Goal: Complete application form

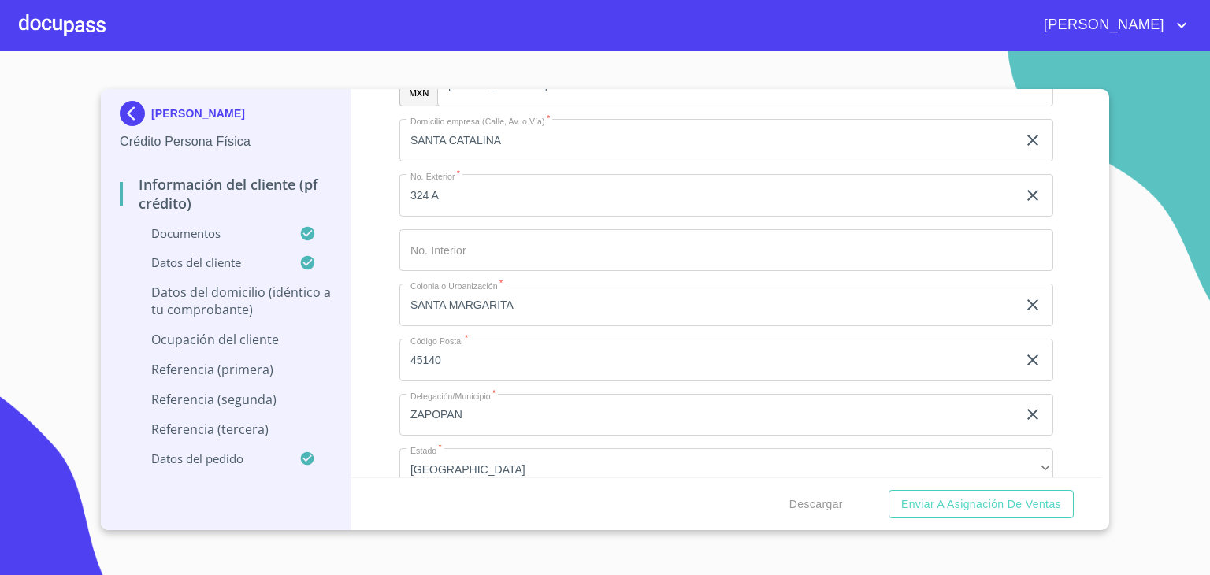
scroll to position [6356, 0]
type input "PERIFERICO [PERSON_NAME] Y CALLE [GEOGRAPHIC_DATA][PERSON_NAME]"
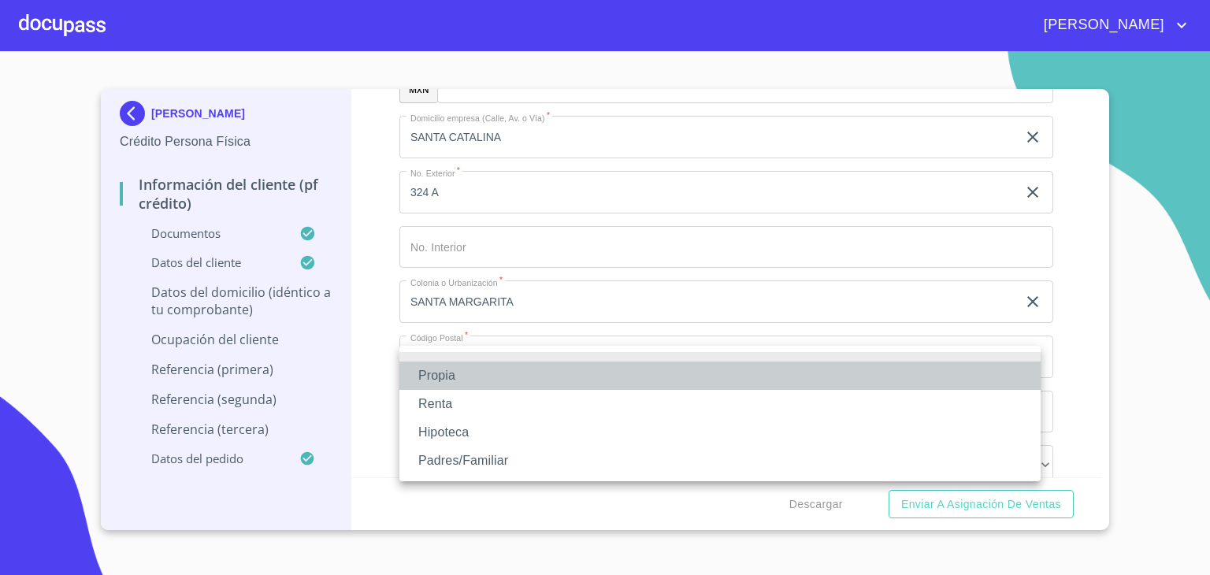
click at [461, 372] on li "Propia" at bounding box center [719, 376] width 641 height 28
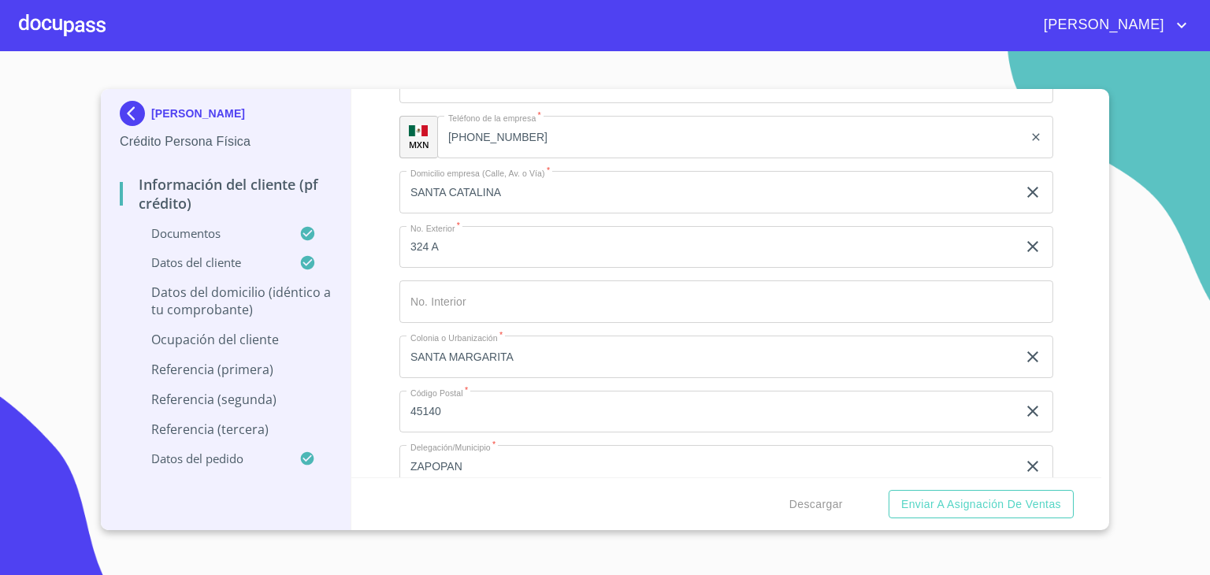
type input "$3,000,000"
click at [889, 490] on button "Enviar a Asignación de Ventas" at bounding box center [981, 504] width 185 height 29
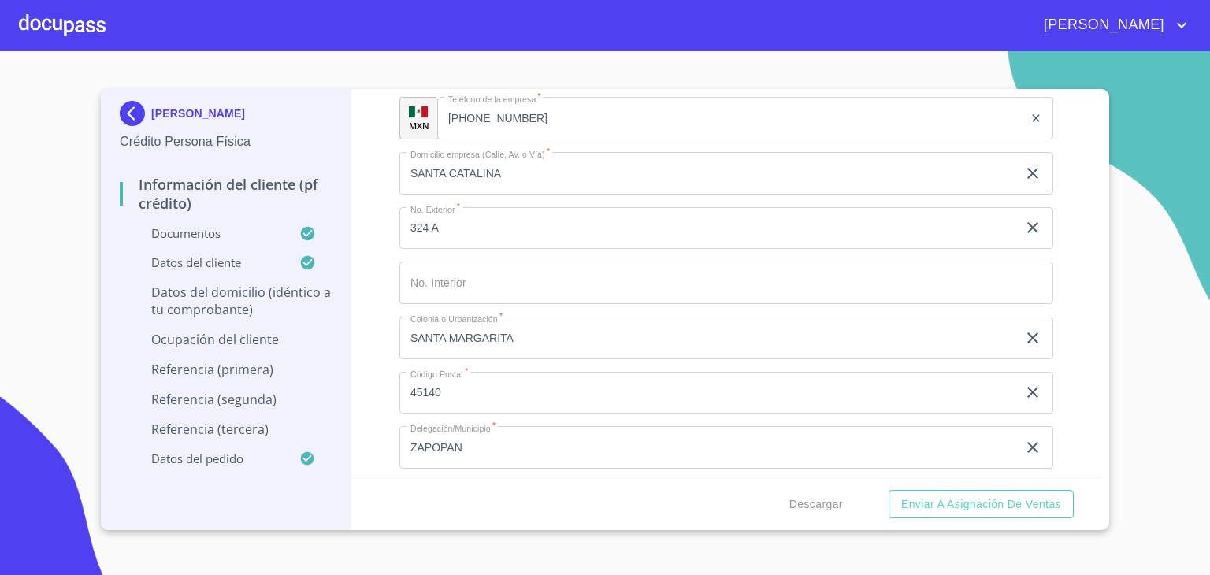
scroll to position [6490, 0]
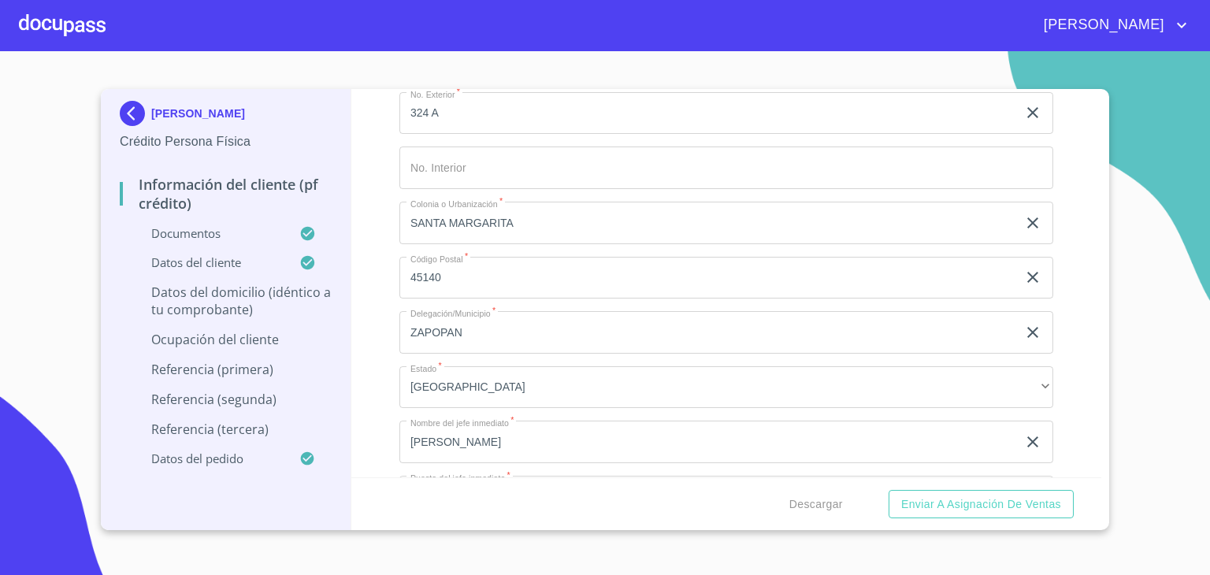
type input "SANTA MARGARITA"
type input "[GEOGRAPHIC_DATA]"
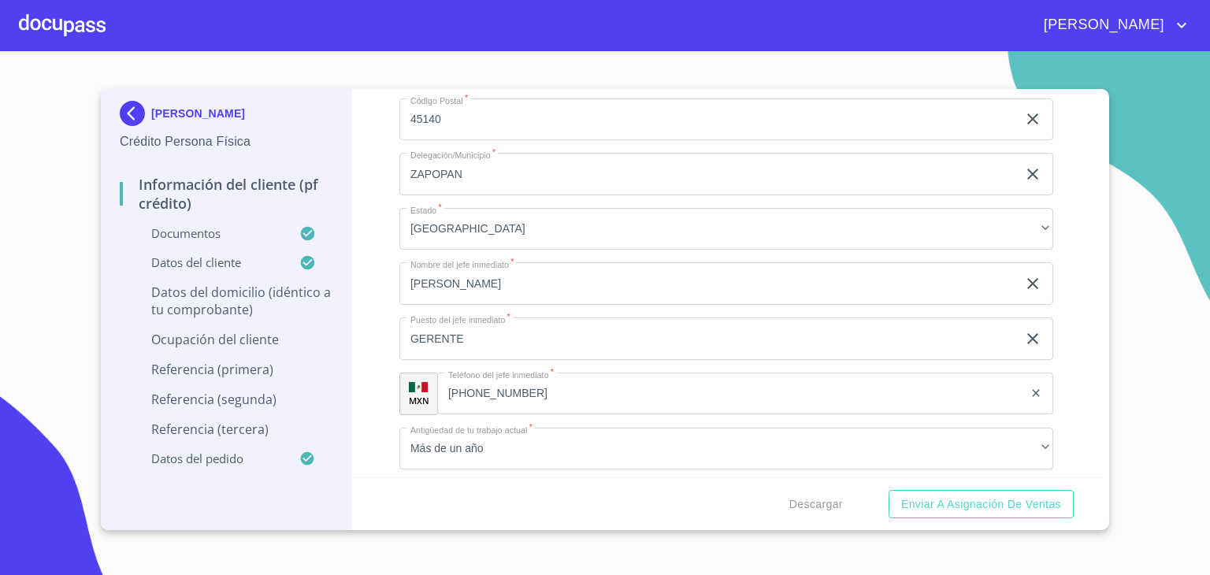
scroll to position [6650, 0]
type input "ZAPOPAN"
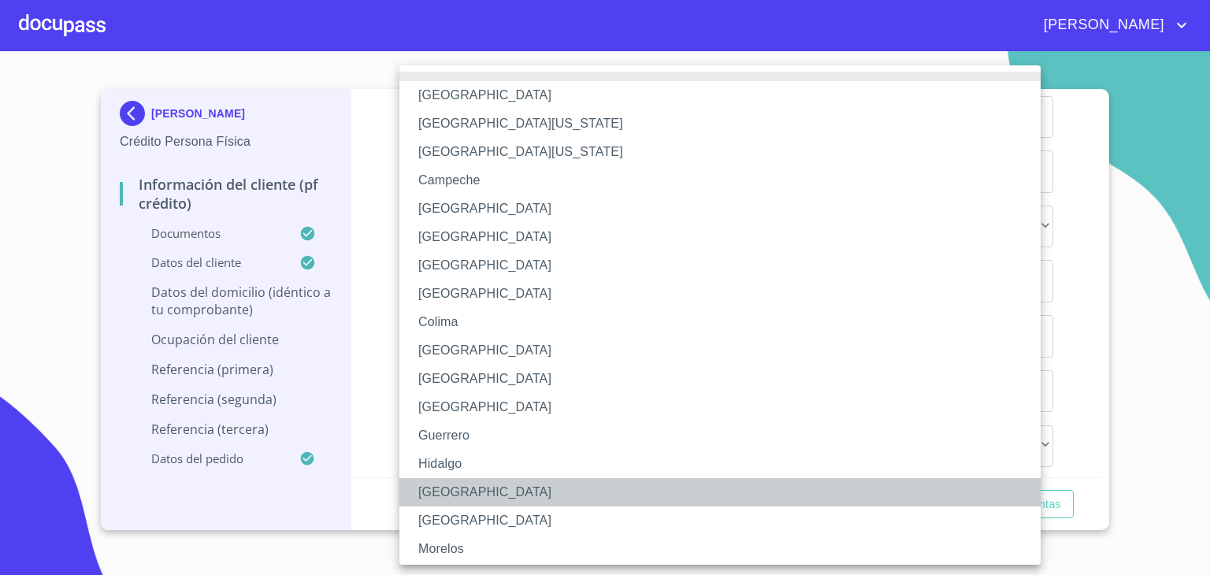
click at [450, 492] on li "[GEOGRAPHIC_DATA]" at bounding box center [725, 492] width 653 height 28
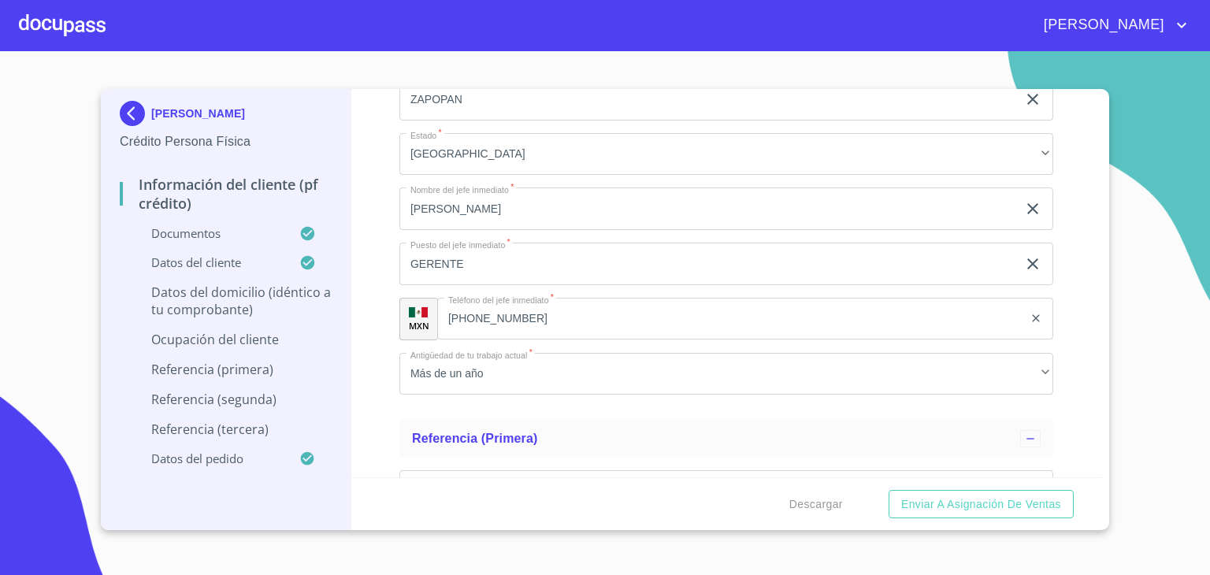
scroll to position [6726, 0]
type input "45140"
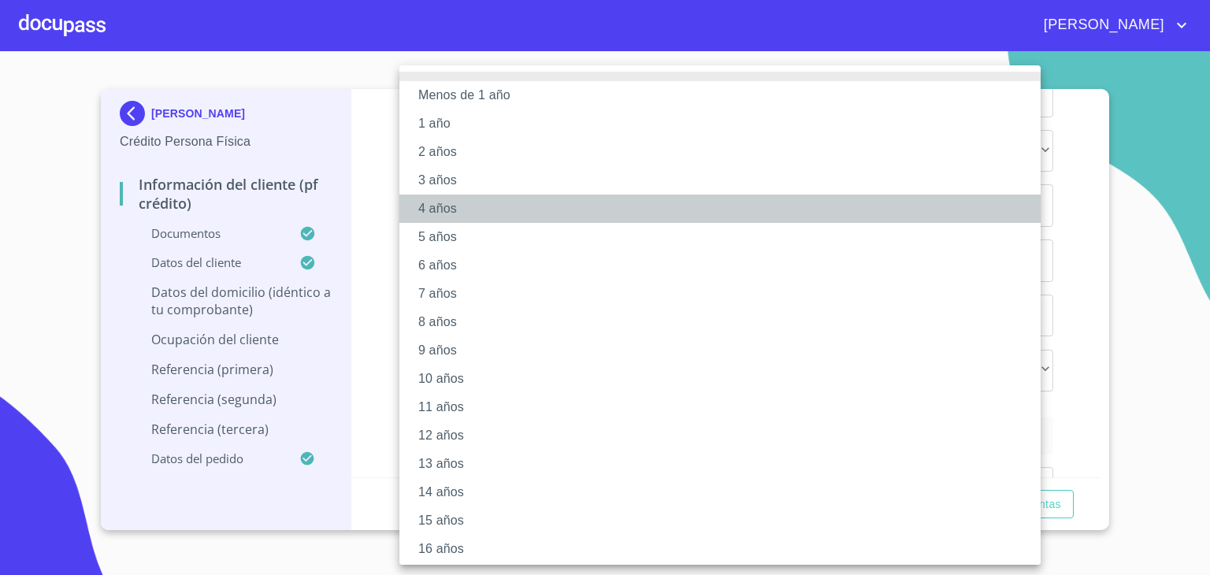
click at [432, 208] on li "4 años" at bounding box center [725, 209] width 653 height 28
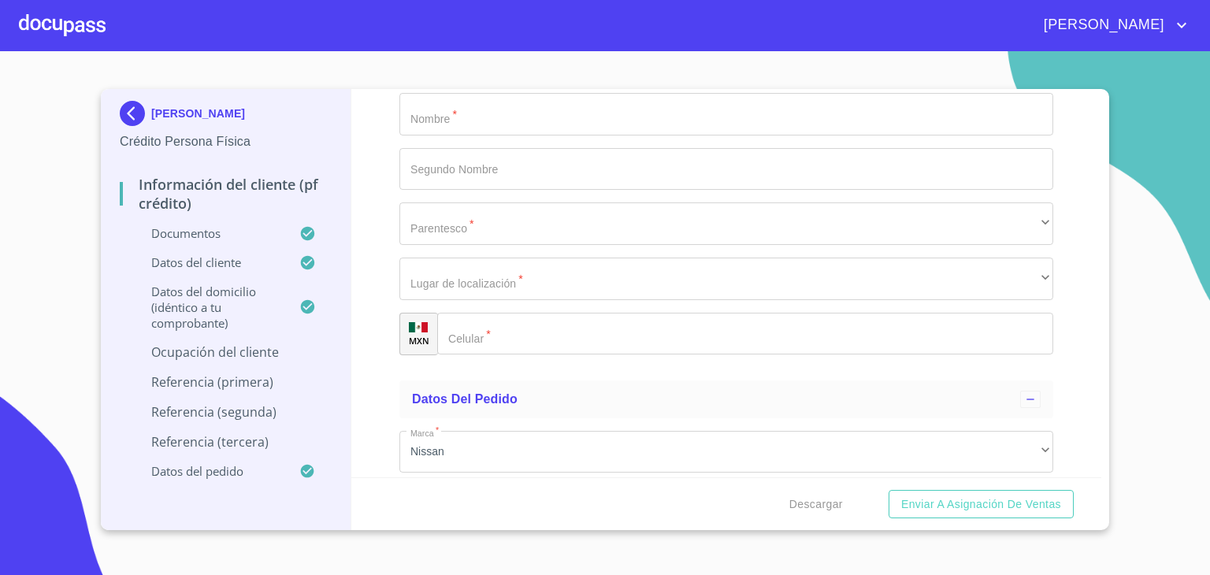
scroll to position [8116, 0]
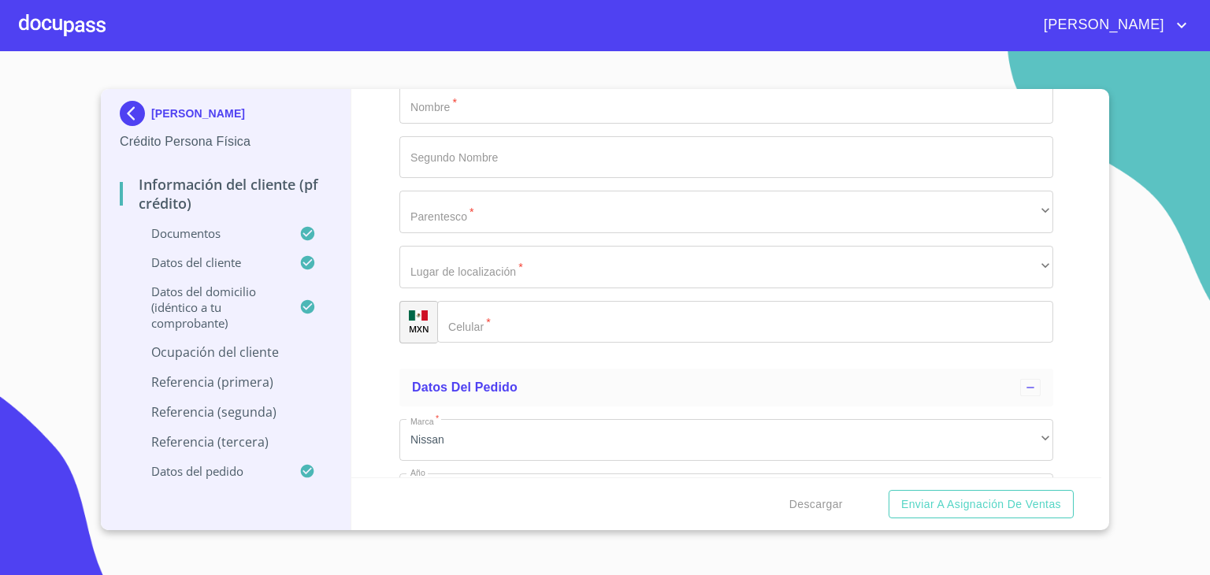
type input "[PERSON_NAME]"
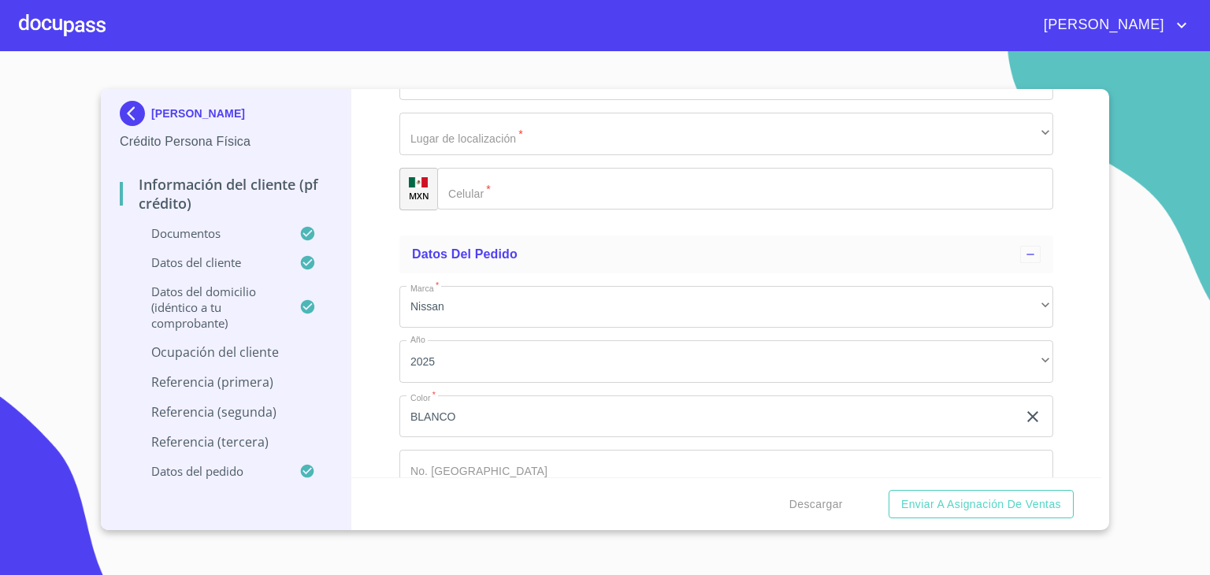
scroll to position [8249, 0]
type input "[PERSON_NAME]"
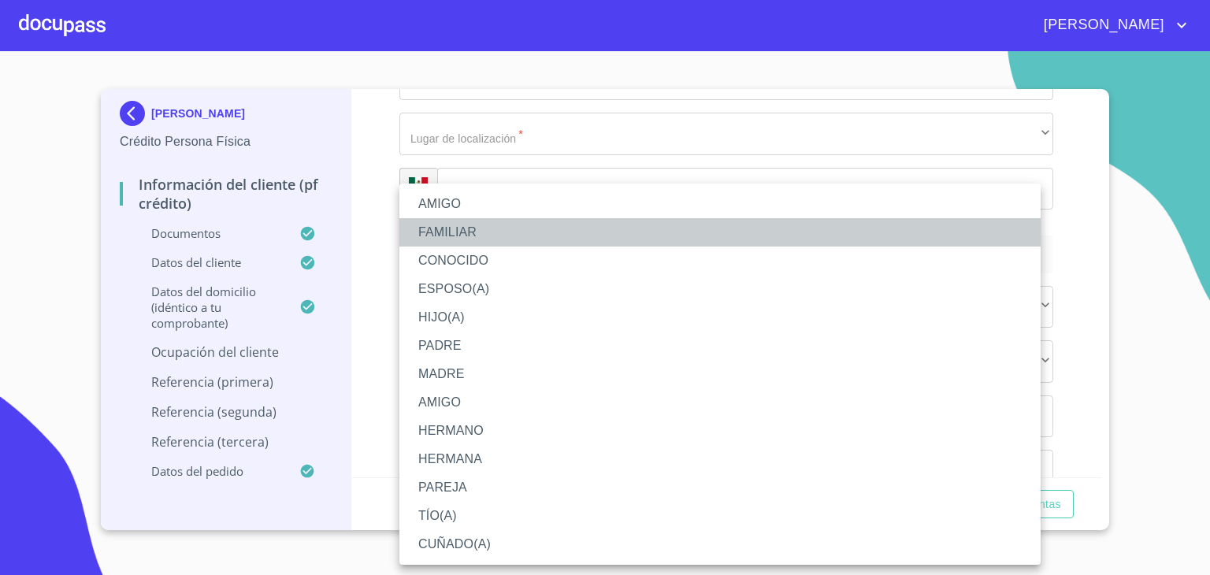
click at [453, 226] on li "FAMILIAR" at bounding box center [719, 232] width 641 height 28
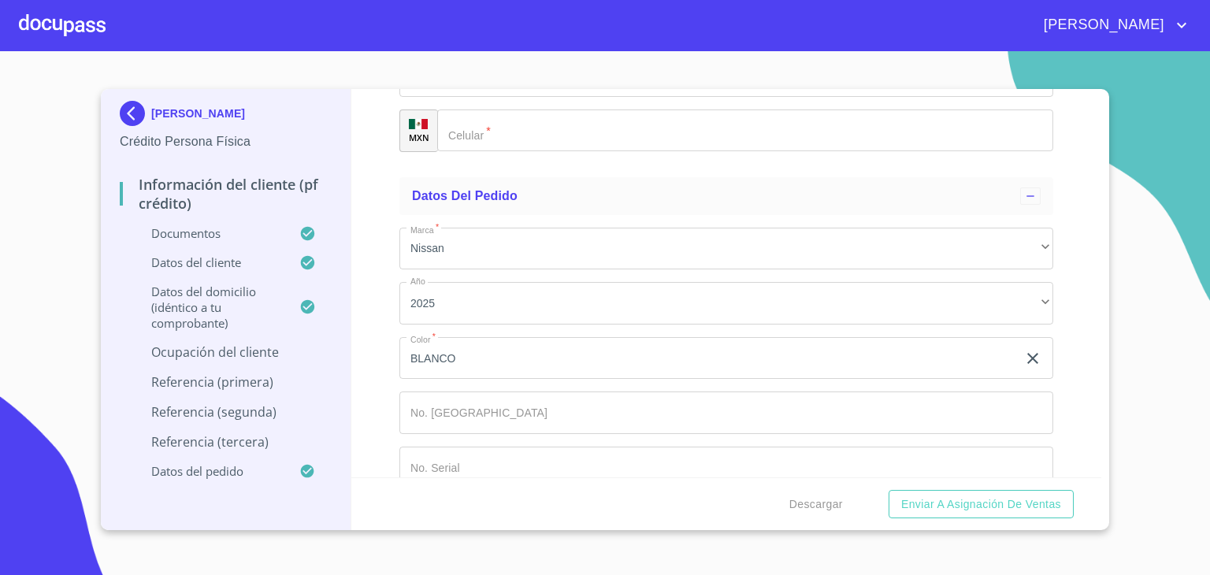
scroll to position [8309, 0]
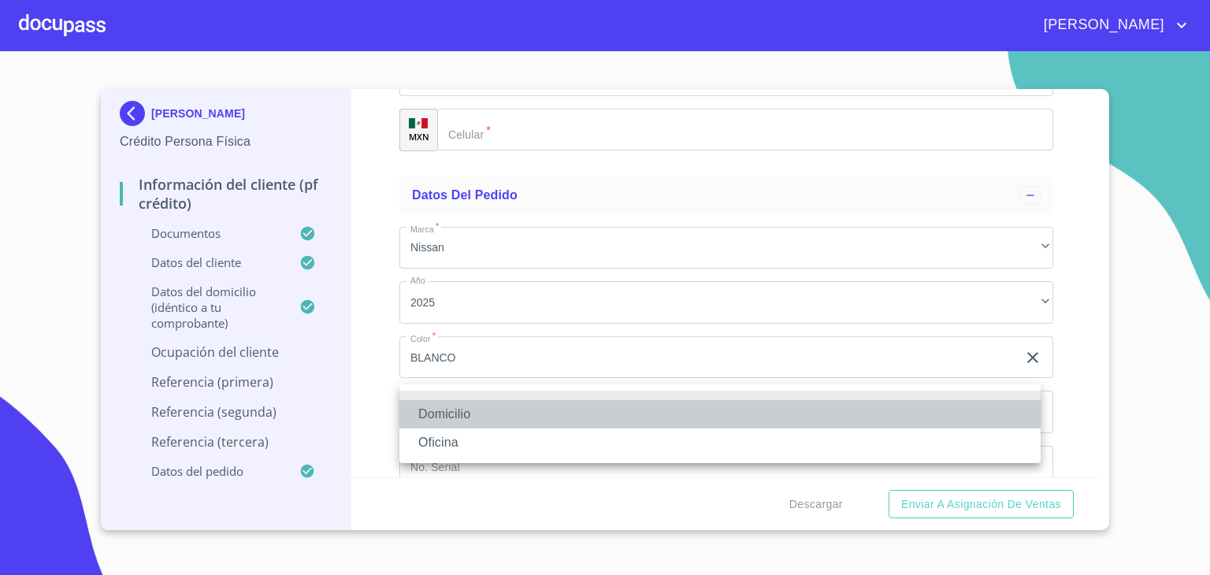
click at [440, 420] on li "Domicilio" at bounding box center [719, 414] width 641 height 28
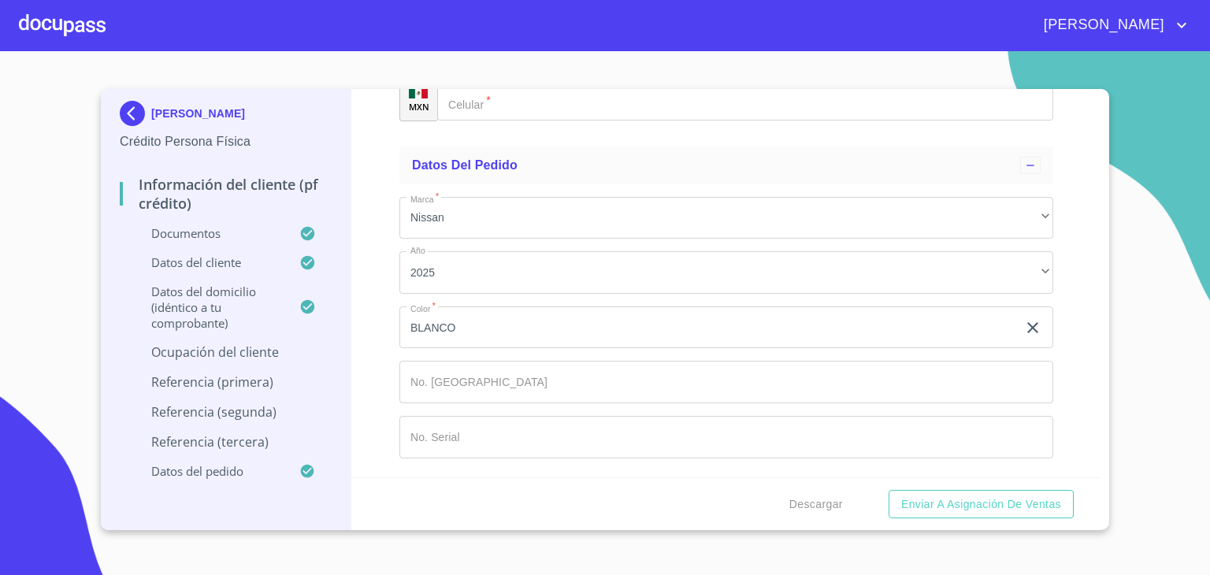
scroll to position [8529, 0]
type input "[PHONE_NUMBER]"
type input "D"
type input "[PERSON_NAME]"
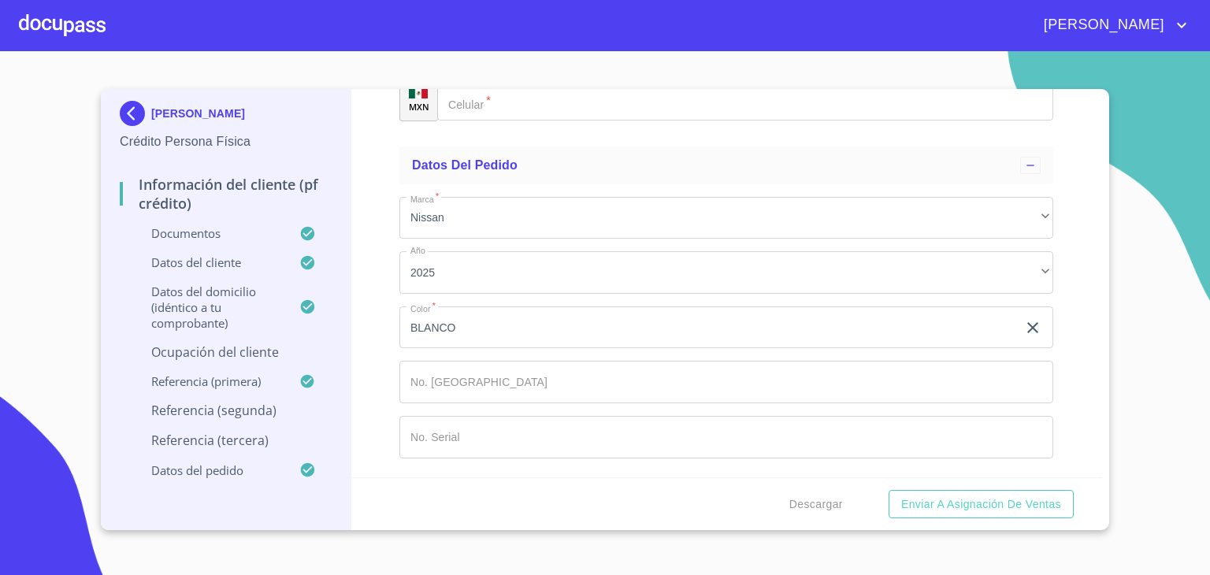
type input "[PERSON_NAME]"
type input "DIEGO"
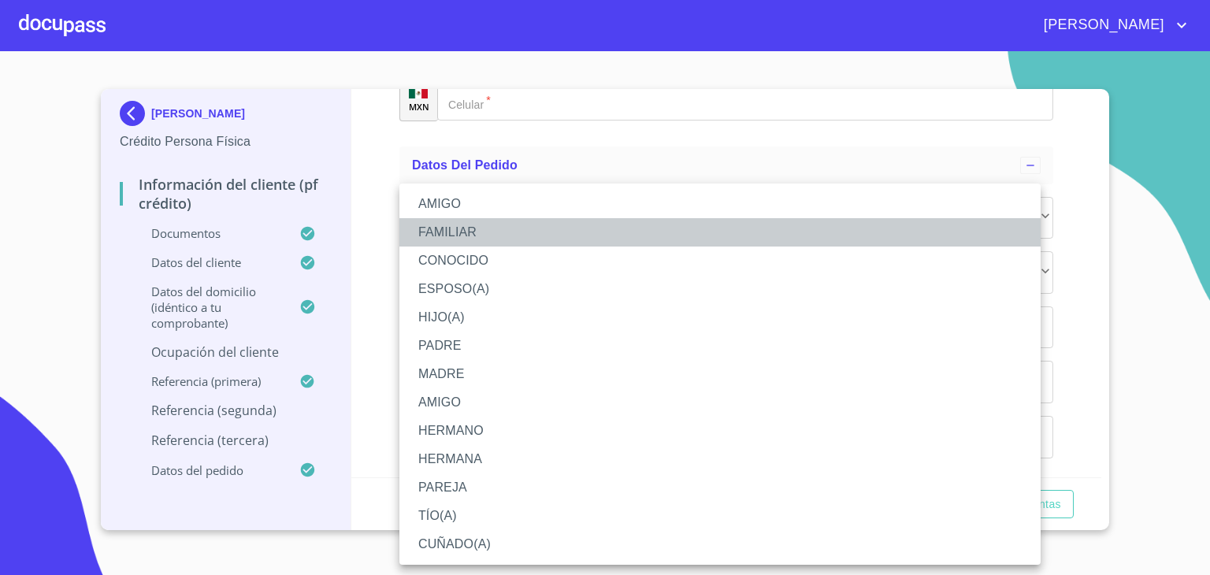
click at [451, 228] on li "FAMILIAR" at bounding box center [719, 232] width 641 height 28
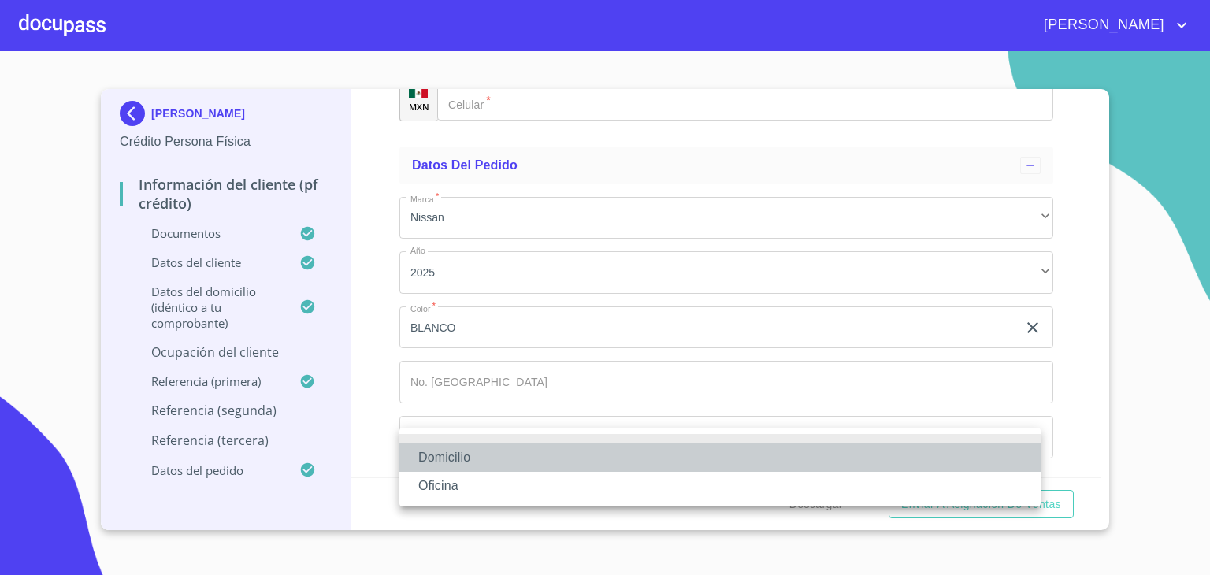
click at [466, 461] on li "Domicilio" at bounding box center [719, 458] width 641 height 28
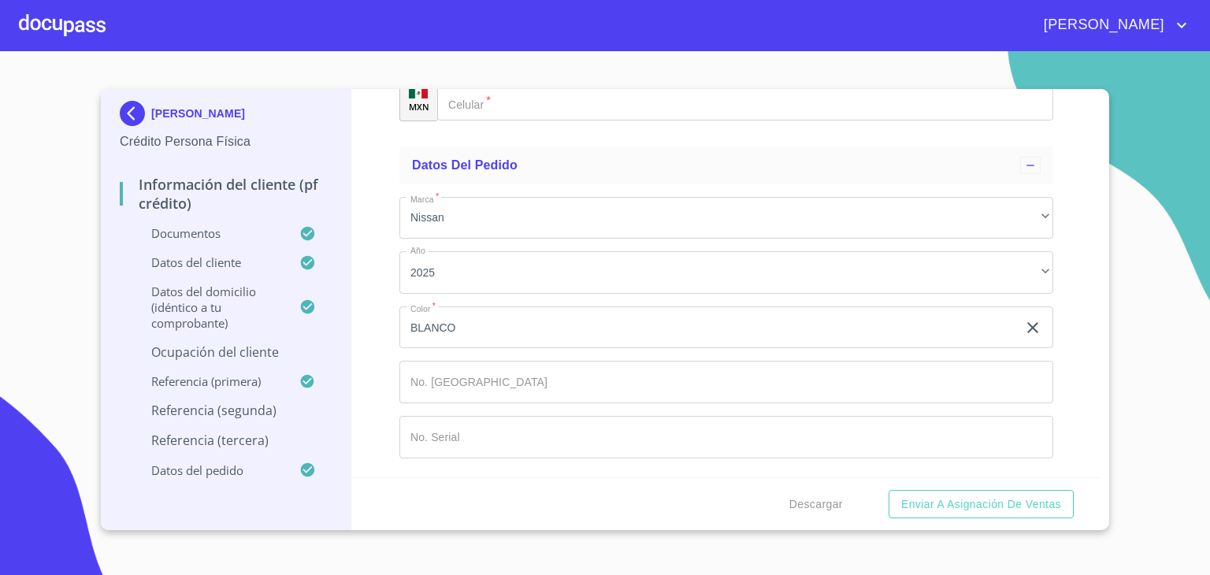
scroll to position [8967, 0]
type input "[PHONE_NUMBER]"
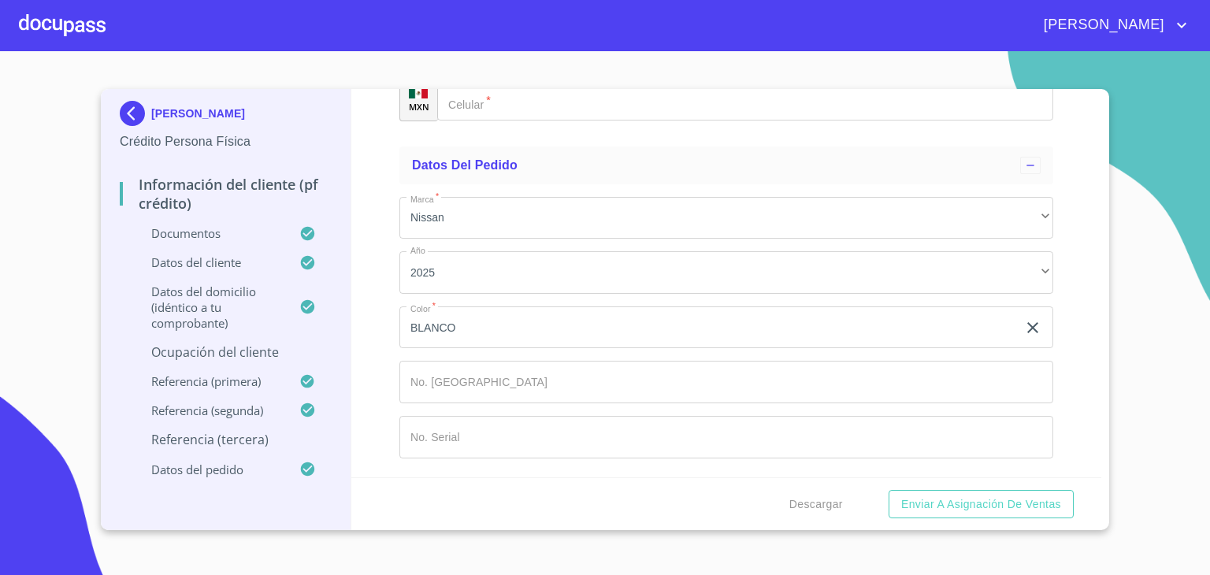
type input "VAZQUEZ"
type input "IÑIGUEZ"
type input "[PERSON_NAME]"
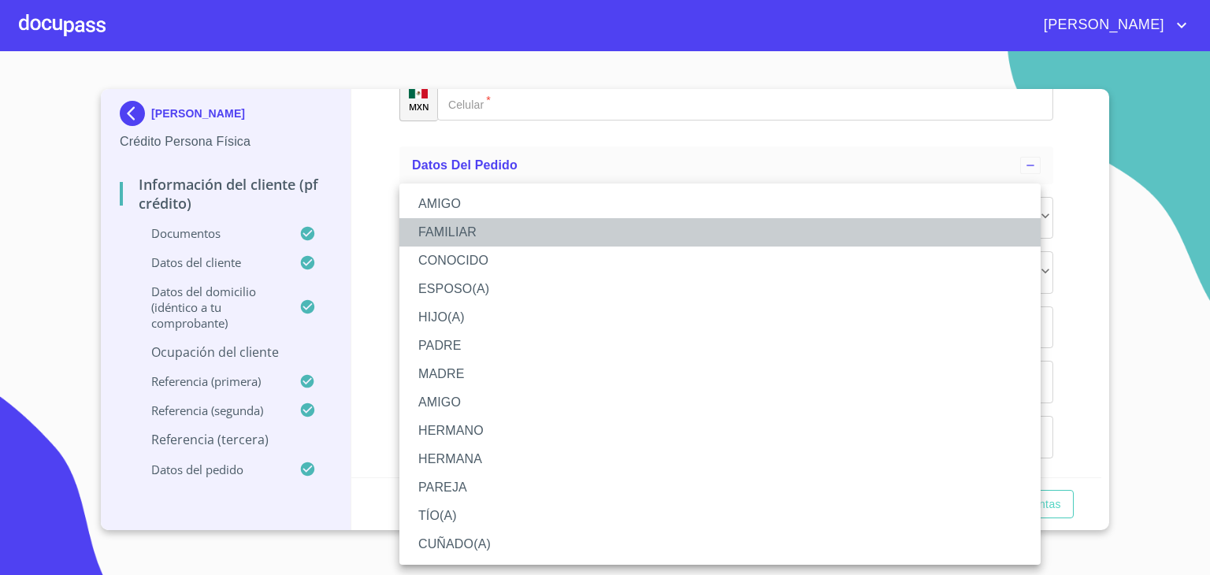
click at [470, 232] on li "FAMILIAR" at bounding box center [719, 232] width 641 height 28
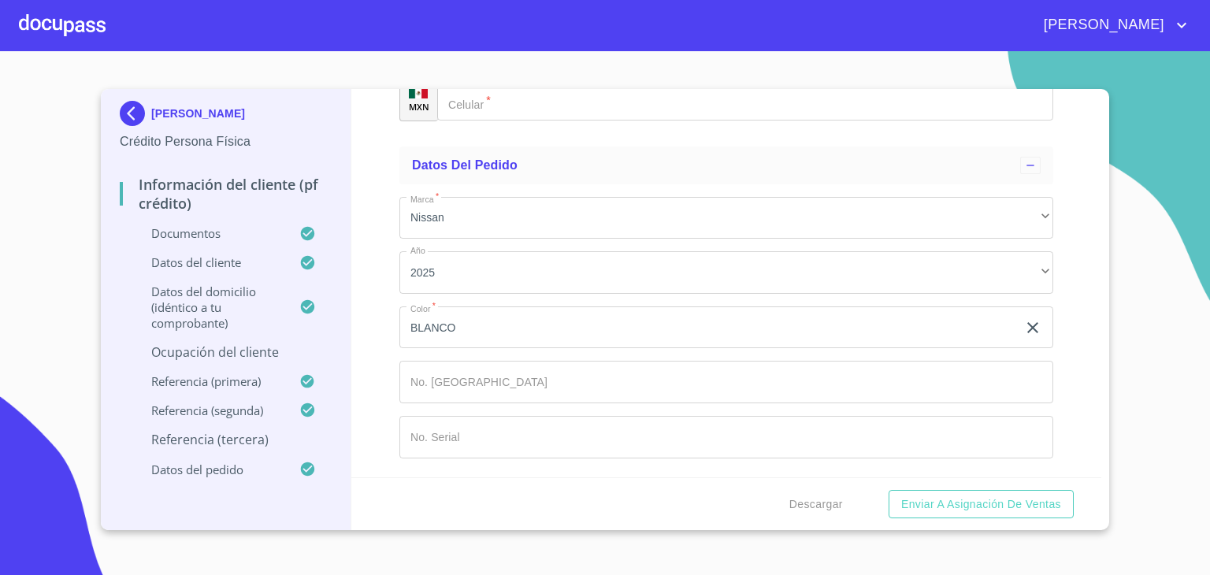
scroll to position [9311, 0]
click at [483, 66] on div "​" at bounding box center [726, 45] width 654 height 43
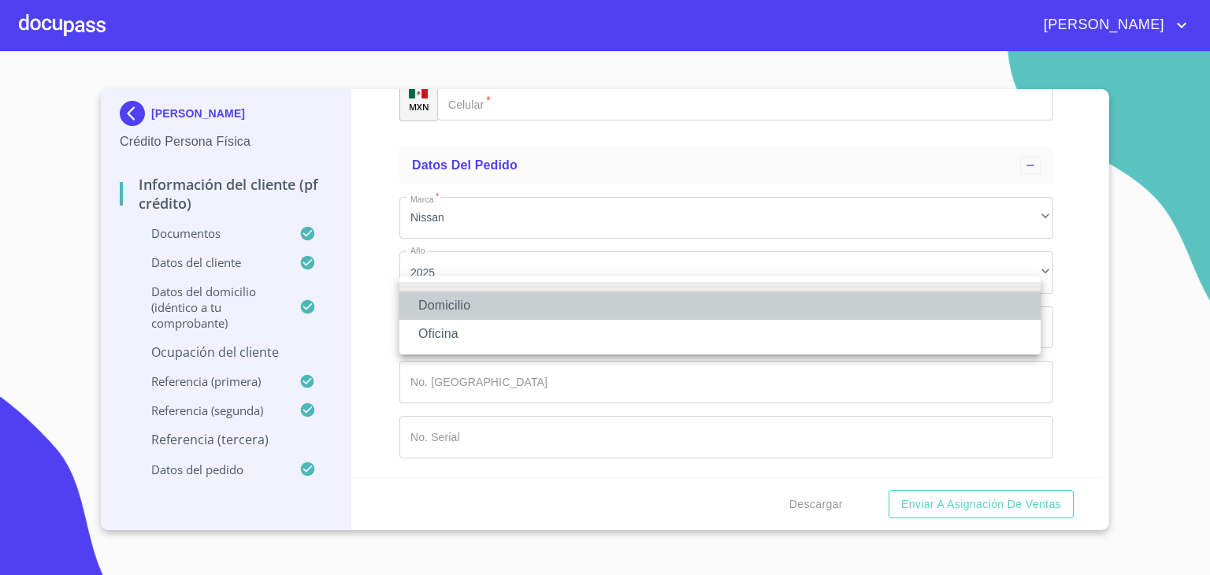
click at [446, 299] on li "Domicilio" at bounding box center [719, 305] width 641 height 28
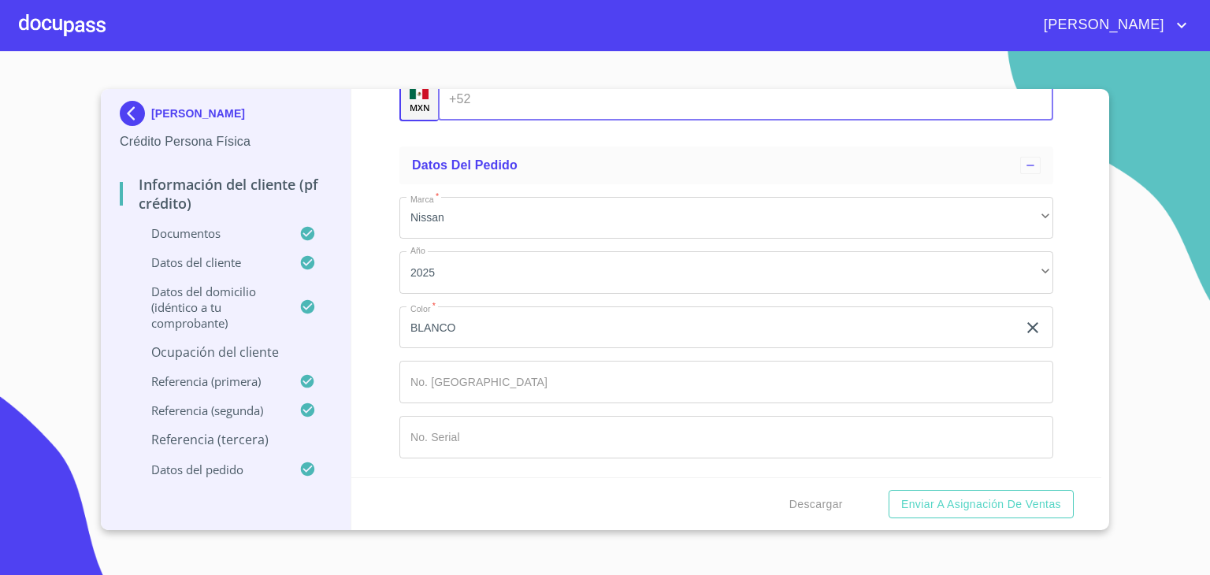
click at [484, 121] on input "Documento de identificación.   *" at bounding box center [765, 100] width 576 height 43
type input "[PHONE_NUMBER]"
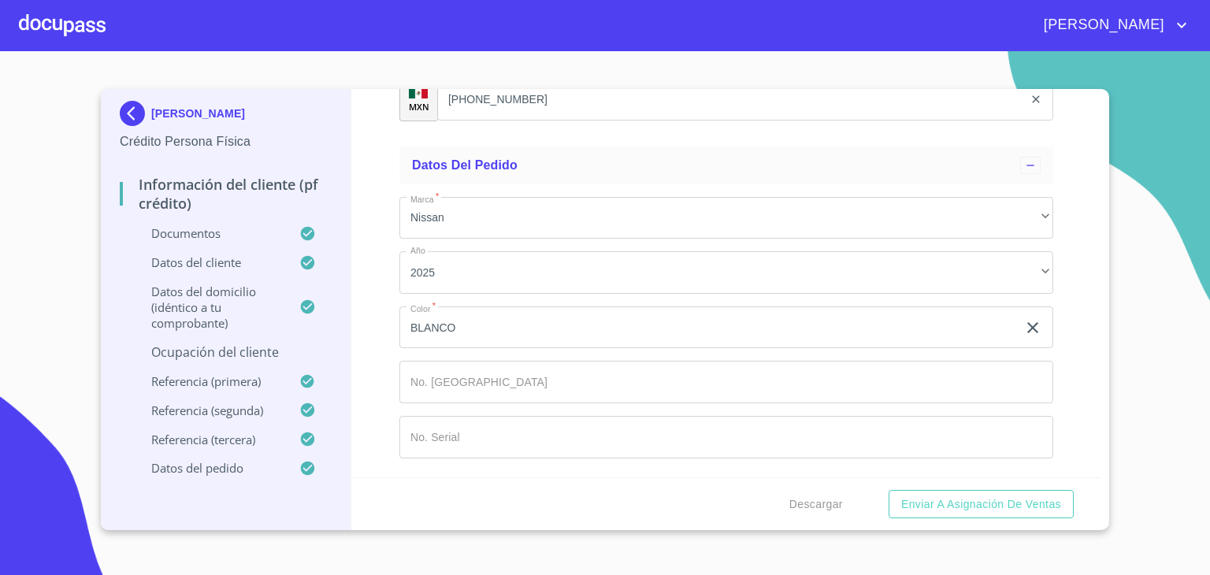
click at [239, 347] on p "Ocupación del Cliente" at bounding box center [226, 351] width 212 height 17
click at [271, 351] on p "Ocupación del Cliente" at bounding box center [226, 351] width 212 height 17
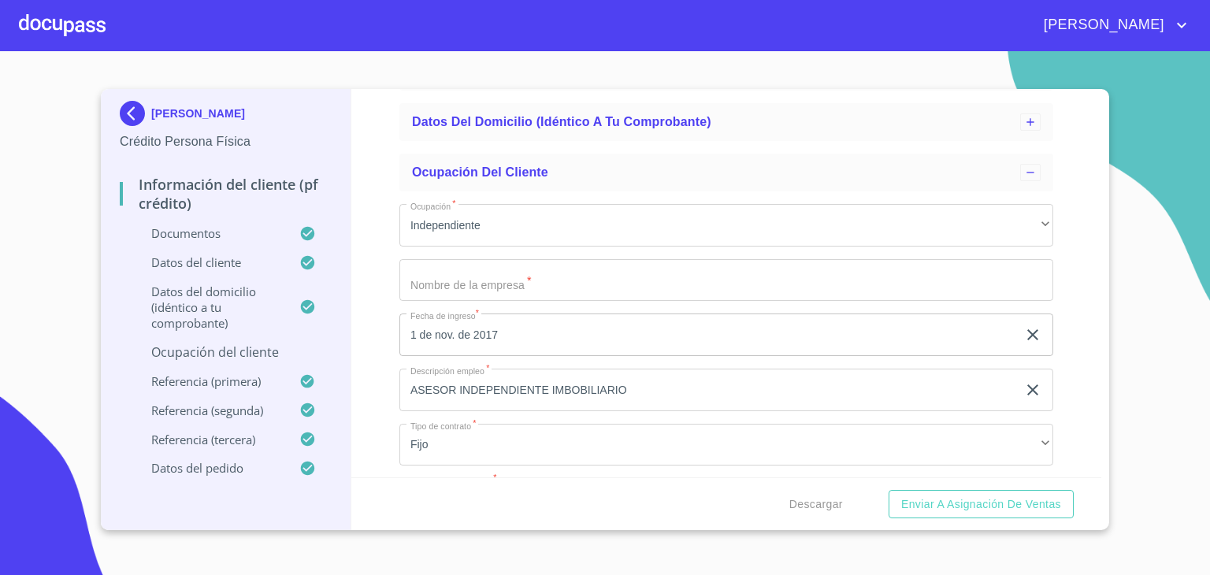
scroll to position [219, 0]
click at [577, 281] on input "Ocupación   *" at bounding box center [726, 281] width 654 height 43
type input "[PERSON_NAME]"
click at [1178, 384] on section "[PERSON_NAME] Persona Física Información del cliente (PF crédito) Documentos Da…" at bounding box center [605, 313] width 1210 height 524
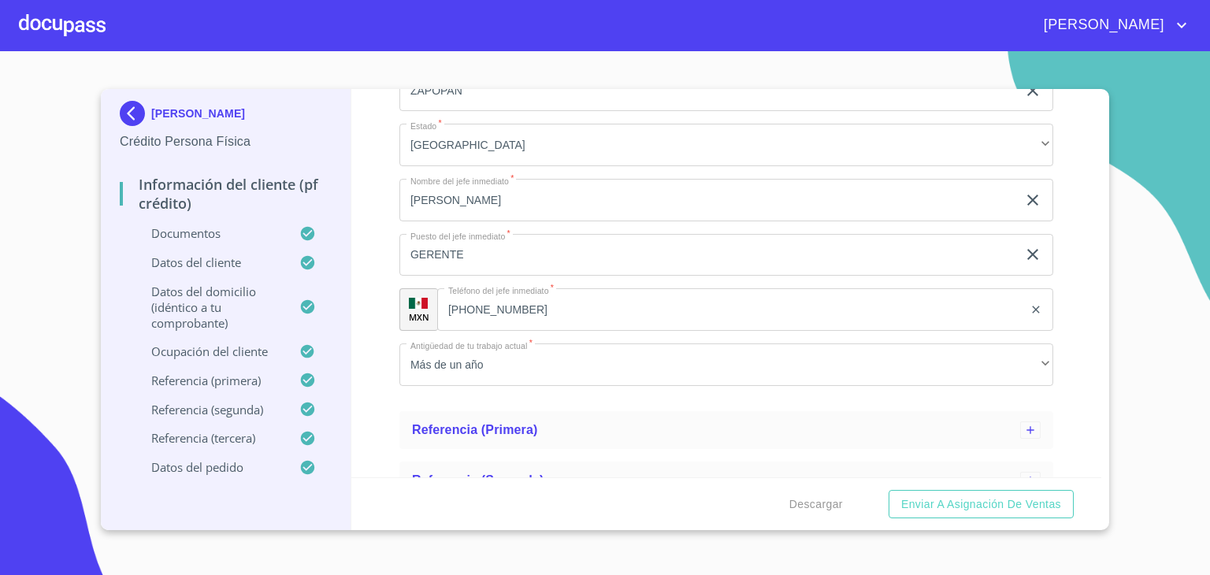
scroll to position [1308, 0]
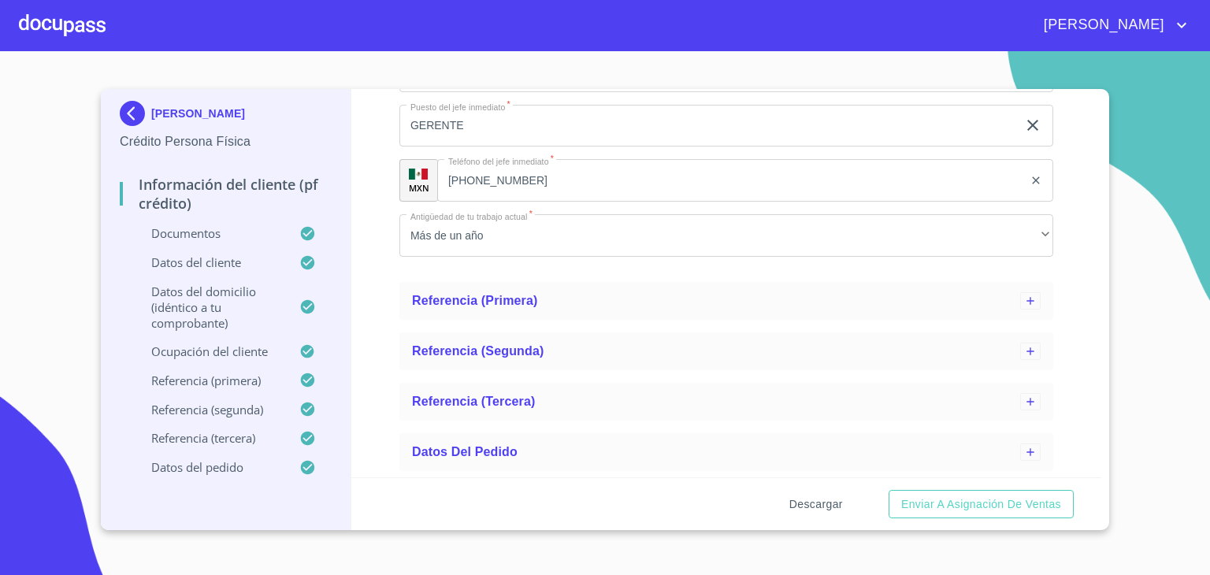
click at [818, 499] on span "Descargar" at bounding box center [816, 505] width 54 height 20
